Goal: Task Accomplishment & Management: Use online tool/utility

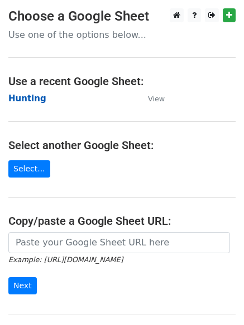
click at [26, 98] on strong "Hunting" at bounding box center [27, 99] width 38 height 10
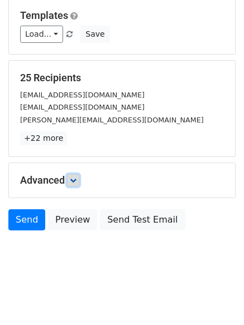
click at [75, 176] on link at bounding box center [73, 180] width 12 height 12
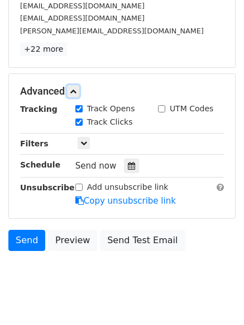
scroll to position [205, 0]
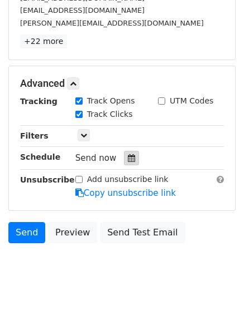
click at [129, 159] on icon at bounding box center [131, 158] width 7 height 8
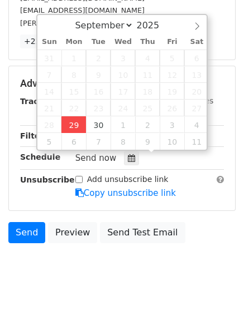
type input "2025-09-29 12:00"
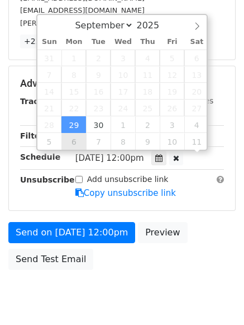
scroll to position [1, 0]
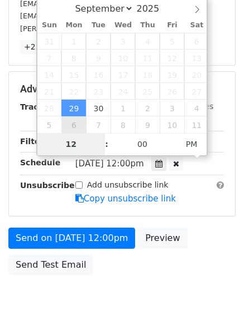
type input "4"
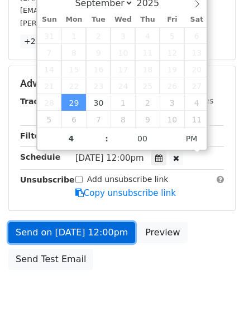
type input "2025-09-29 16:00"
click at [78, 230] on link "Send on Sep 29 at 12:00pm" at bounding box center [71, 232] width 127 height 21
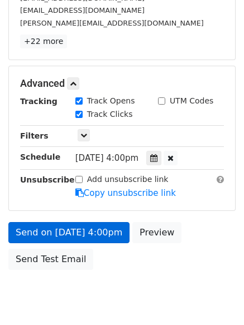
scroll to position [199, 0]
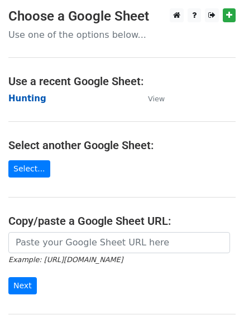
click at [23, 96] on strong "Hunting" at bounding box center [27, 99] width 38 height 10
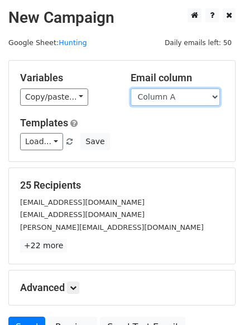
click at [145, 96] on select "Column A Column B Column C Column D Column E Column F" at bounding box center [174, 97] width 89 height 17
select select "Column B"
click at [130, 89] on select "Column A Column B Column C Column D Column E Column F" at bounding box center [174, 97] width 89 height 17
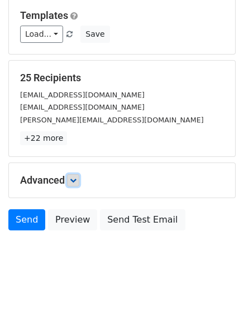
click at [74, 178] on icon at bounding box center [73, 180] width 7 height 7
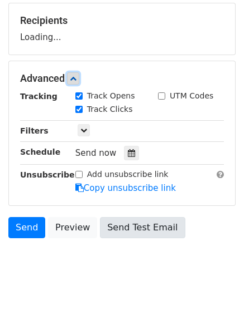
scroll to position [167, 0]
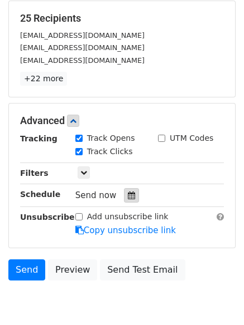
click at [129, 201] on div at bounding box center [131, 195] width 15 height 14
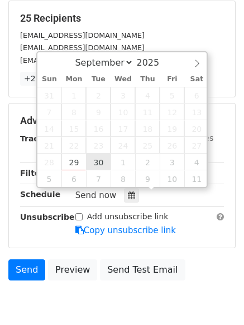
type input "2025-09-30 12:00"
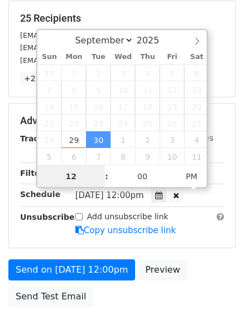
scroll to position [1, 0]
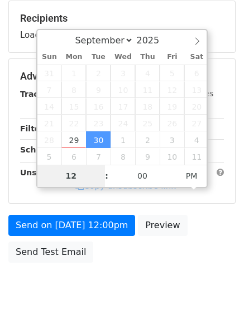
type input "5"
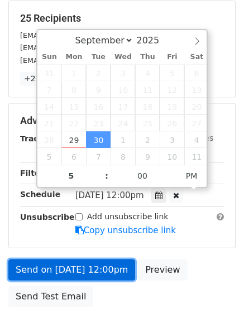
type input "2025-09-30 17:00"
click at [81, 266] on link "Send on Sep 30 at 12:00pm" at bounding box center [71, 270] width 127 height 21
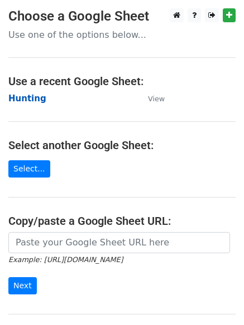
click at [20, 98] on strong "Hunting" at bounding box center [27, 99] width 38 height 10
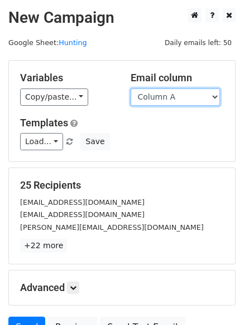
click at [171, 99] on select "Column A Column B Column C Column D Column E Column F" at bounding box center [174, 97] width 89 height 17
select select "Column C"
click at [130, 89] on select "Column A Column B Column C Column D Column E Column F" at bounding box center [174, 97] width 89 height 17
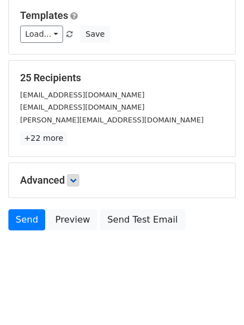
drag, startPoint x: 84, startPoint y: 182, endPoint x: 78, endPoint y: 181, distance: 5.7
click at [80, 182] on h5 "Advanced" at bounding box center [121, 180] width 203 height 12
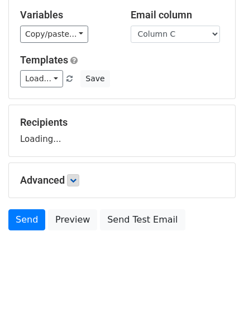
scroll to position [63, 0]
click at [76, 181] on icon at bounding box center [73, 180] width 7 height 7
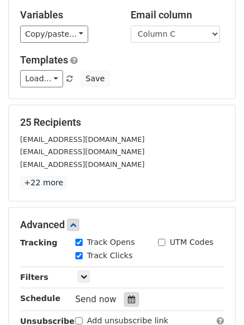
click at [128, 303] on icon at bounding box center [131, 300] width 7 height 8
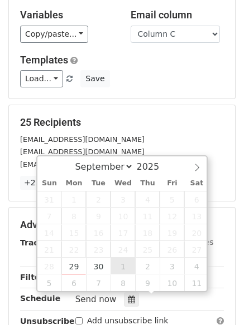
type input "2025-10-01 12:00"
select select "9"
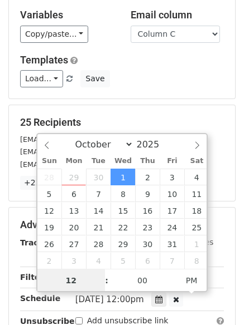
scroll to position [1, 0]
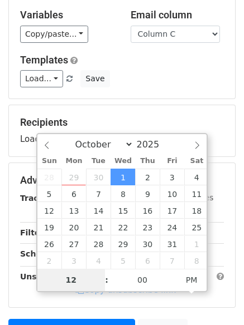
type input "6"
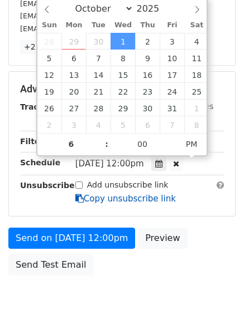
type input "2025-10-01 18:00"
click at [82, 194] on link "Copy unsubscribe link" at bounding box center [125, 199] width 100 height 10
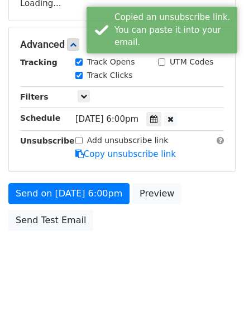
click at [76, 237] on body "New Campaign Daily emails left: 50 Google Sheet: Hunting Variables Copy/paste..…" at bounding box center [122, 45] width 244 height 472
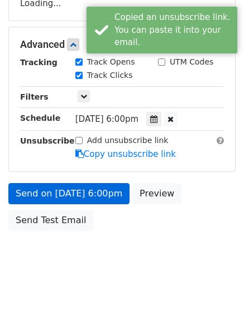
click at [54, 145] on strong "Unsubscribe" at bounding box center [47, 141] width 55 height 9
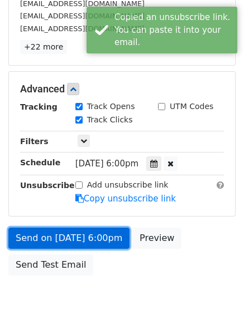
click at [54, 231] on link "Send on Oct 1 at 6:00pm" at bounding box center [68, 238] width 121 height 21
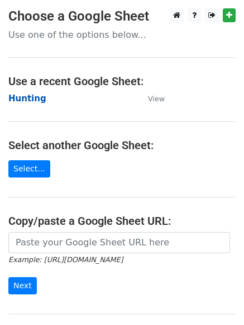
click at [26, 98] on strong "Hunting" at bounding box center [27, 99] width 38 height 10
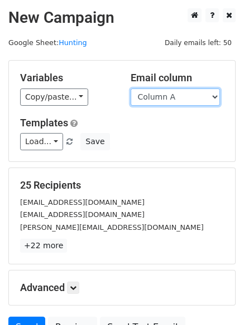
drag, startPoint x: 0, startPoint y: 0, endPoint x: 152, endPoint y: 100, distance: 181.9
click at [152, 100] on select "Column A Column B Column C Column D Column E Column F" at bounding box center [174, 97] width 89 height 17
select select "Column E"
click at [130, 89] on select "Column A Column B Column C Column D Column E Column F" at bounding box center [174, 97] width 89 height 17
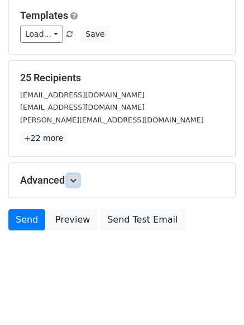
click at [79, 184] on link at bounding box center [73, 180] width 12 height 12
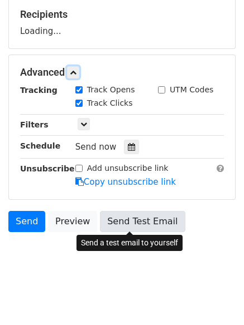
scroll to position [172, 0]
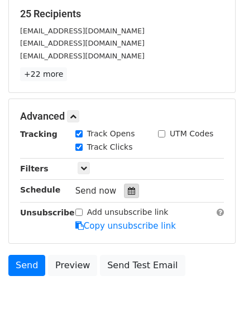
click at [124, 198] on div at bounding box center [131, 191] width 15 height 14
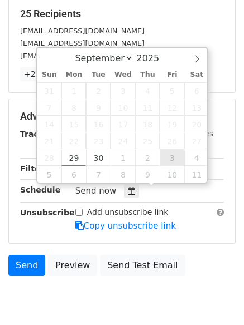
type input "2025-10-03 12:00"
select select "9"
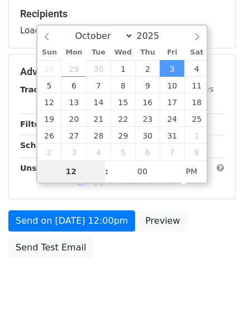
type input "8"
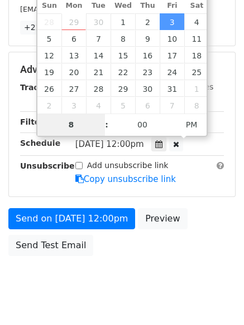
scroll to position [244, 0]
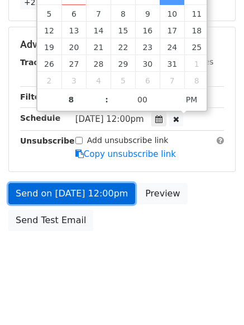
type input "2025-10-03 20:00"
click at [81, 198] on link "Send on Oct 3 at 12:00pm" at bounding box center [71, 193] width 127 height 21
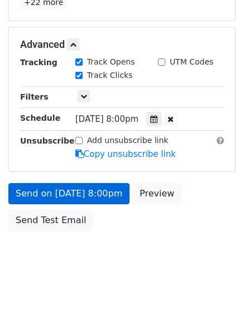
scroll to position [199, 0]
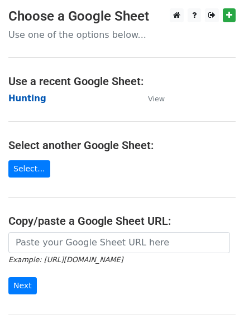
click at [21, 98] on strong "Hunting" at bounding box center [27, 99] width 38 height 10
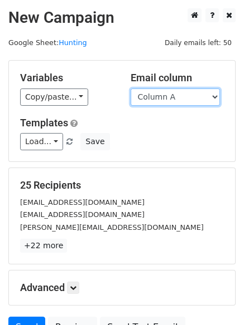
drag, startPoint x: 157, startPoint y: 98, endPoint x: 158, endPoint y: 103, distance: 5.6
click at [157, 98] on select "Column A Column B Column C Column D Column E Column F" at bounding box center [174, 97] width 89 height 17
select select "Column F"
click at [130, 89] on select "Column A Column B Column C Column D Column E Column F" at bounding box center [174, 97] width 89 height 17
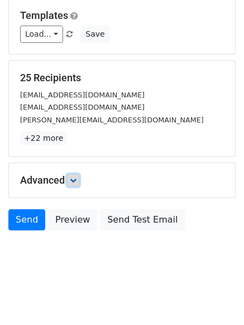
click at [74, 186] on link at bounding box center [73, 180] width 12 height 12
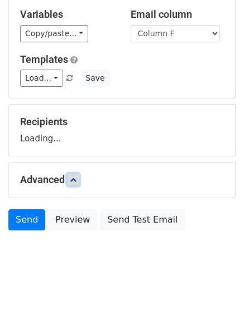
scroll to position [63, 0]
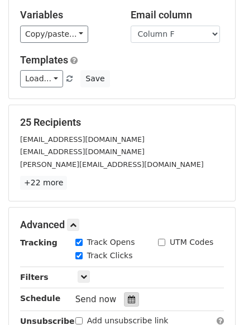
click at [128, 302] on icon at bounding box center [131, 300] width 7 height 8
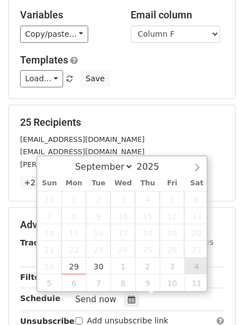
type input "[DATE] 12:00"
select select "9"
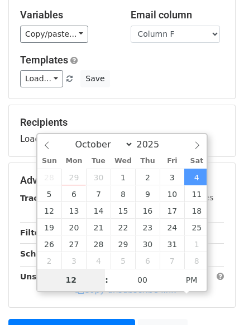
type input "9"
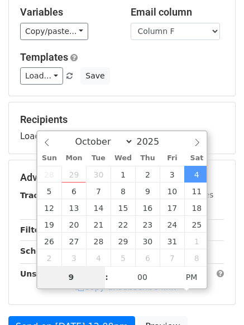
scroll to position [199, 0]
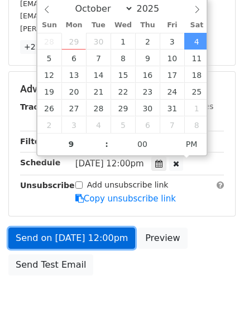
type input "[DATE] 21:00"
click at [66, 236] on link "Send on [DATE] 12:00pm" at bounding box center [71, 238] width 127 height 21
